Goal: Transaction & Acquisition: Book appointment/travel/reservation

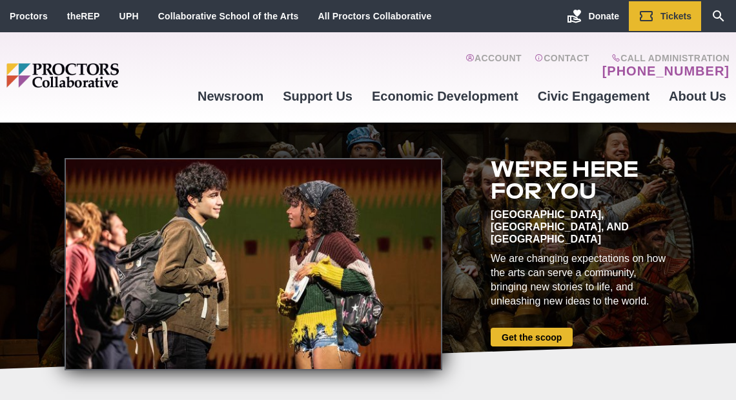
click at [168, 208] on div at bounding box center [254, 264] width 378 height 212
click at [434, 219] on div at bounding box center [254, 264] width 378 height 212
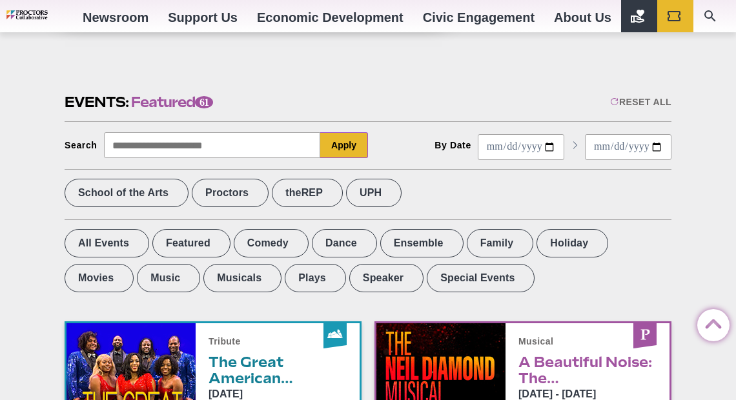
scroll to position [387, 0]
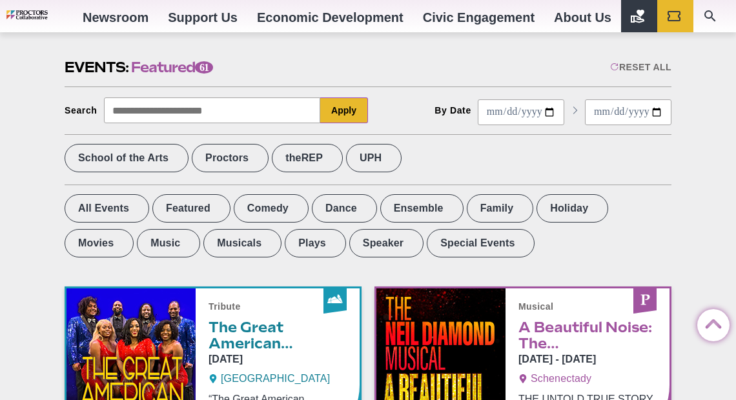
click at [452, 236] on div "All Events Featured Comedy Dance Ensemble Family Holiday Movies Music Musicals …" at bounding box center [368, 227] width 607 height 66
click at [401, 161] on label "UPH" at bounding box center [374, 158] width 56 height 28
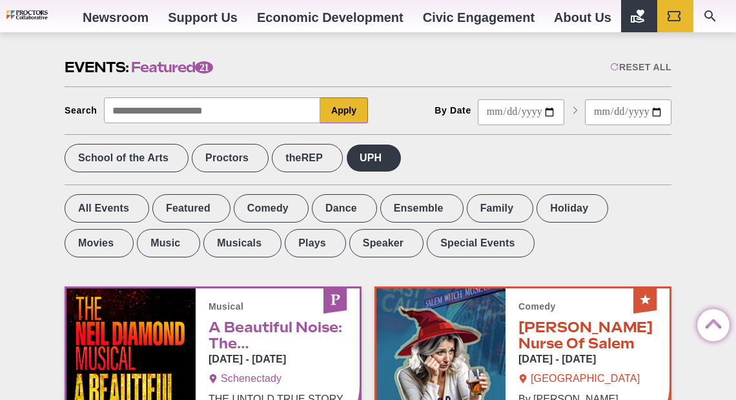
click at [401, 159] on label "UPH" at bounding box center [374, 158] width 56 height 28
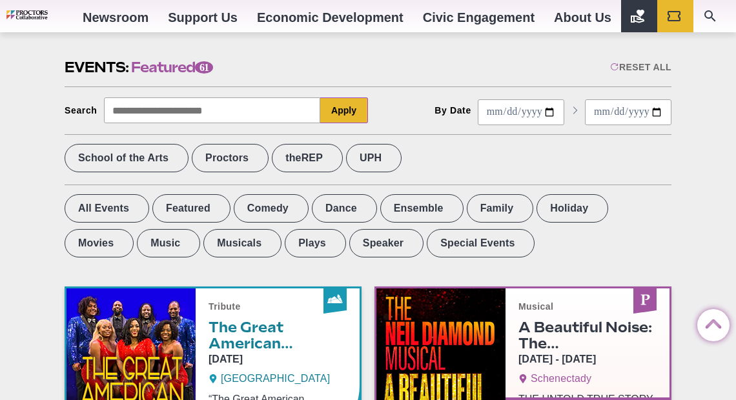
scroll to position [516, 0]
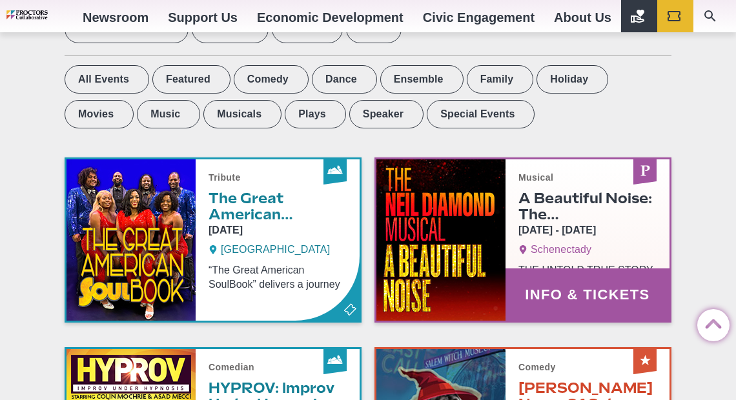
click at [409, 163] on link "Info & Tickets" at bounding box center [522, 239] width 293 height 161
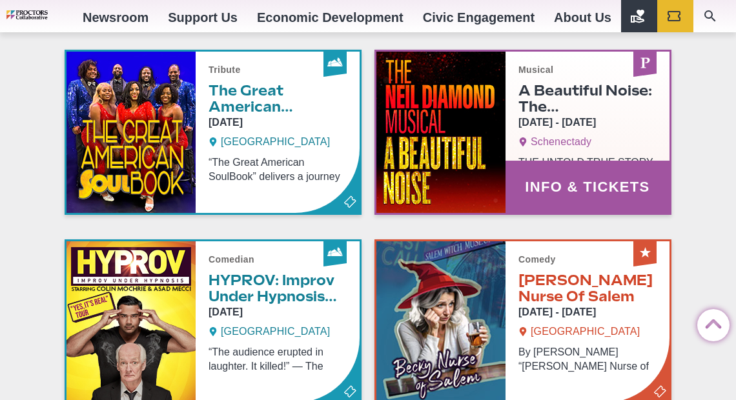
scroll to position [645, 0]
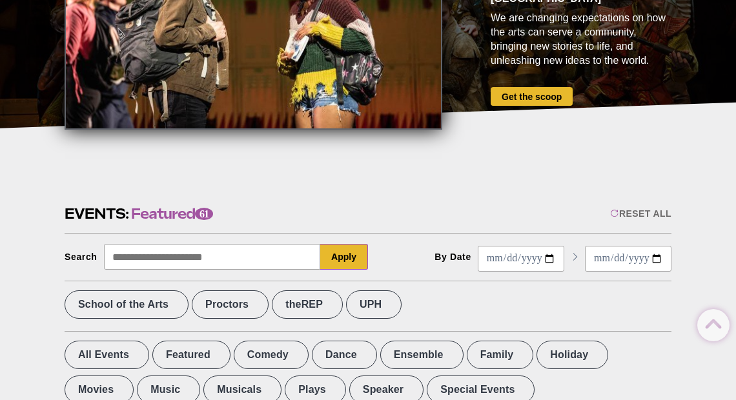
scroll to position [258, 0]
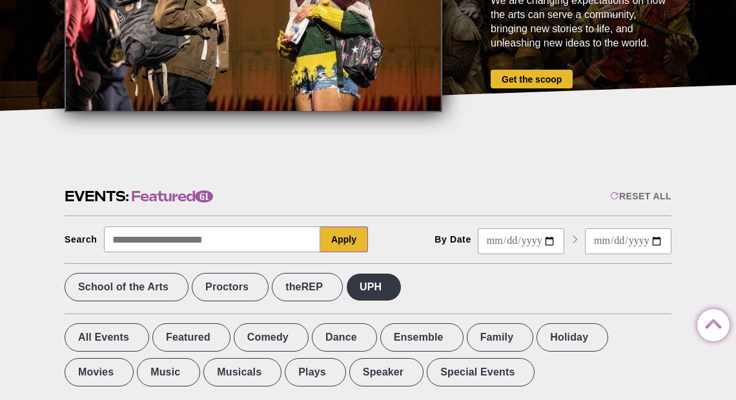
click at [401, 284] on label "UPH" at bounding box center [374, 287] width 56 height 28
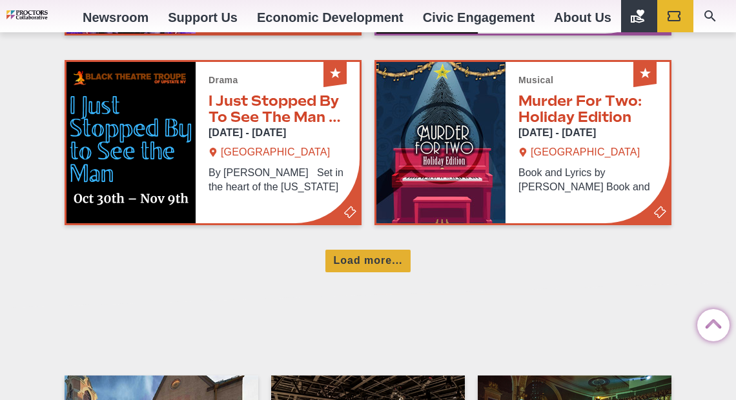
scroll to position [1033, 0]
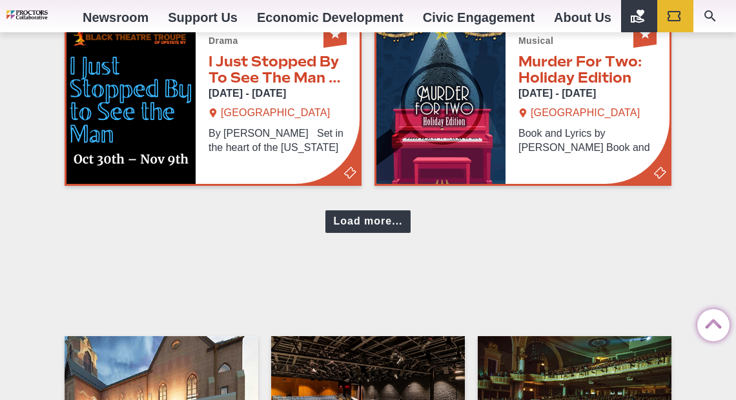
click at [360, 213] on div "Load more..." at bounding box center [367, 221] width 85 height 23
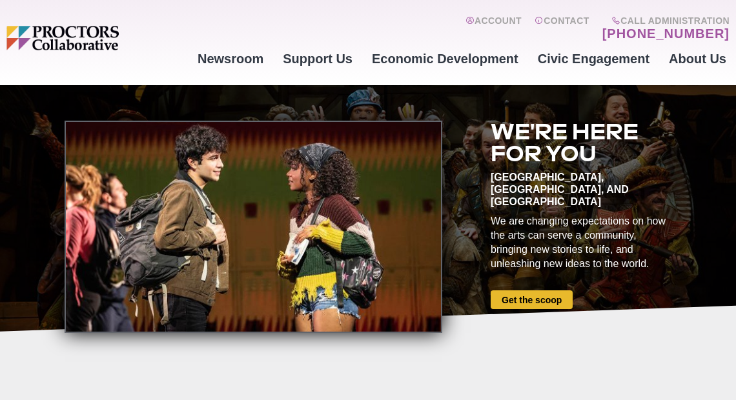
scroll to position [0, 0]
